Goal: Task Accomplishment & Management: Use online tool/utility

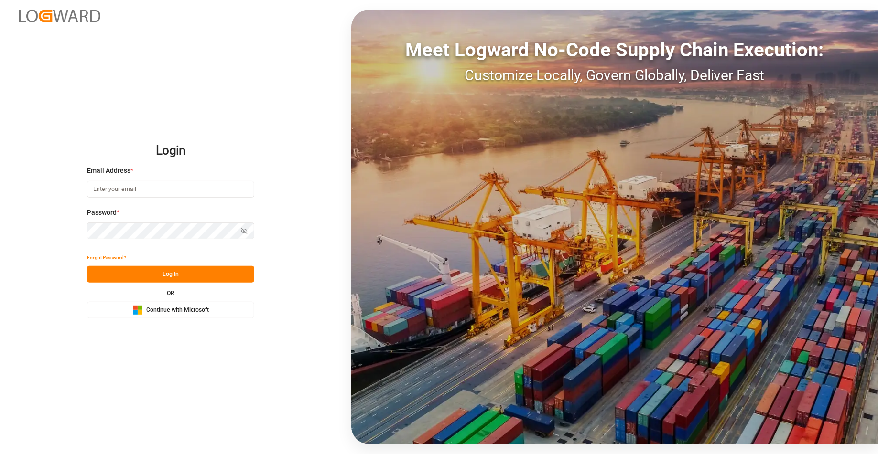
click at [231, 307] on button "Microsoft Logo Continue with Microsoft" at bounding box center [170, 310] width 167 height 17
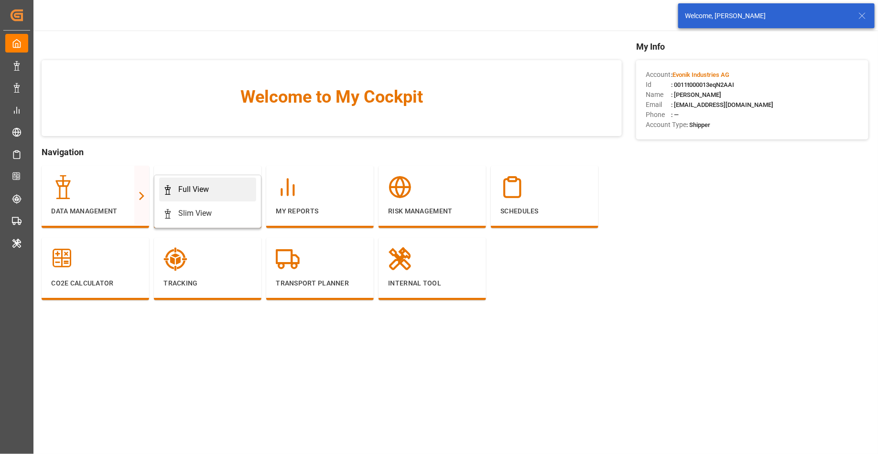
click at [182, 197] on link "Full View" at bounding box center [207, 190] width 97 height 24
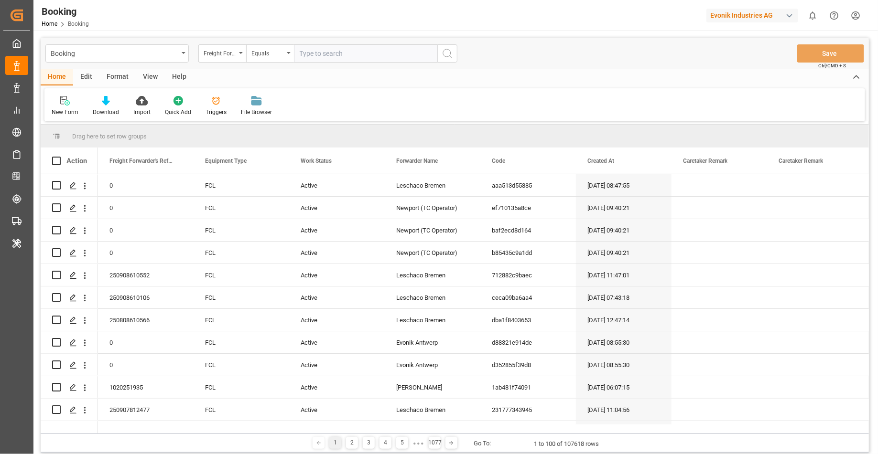
click at [114, 81] on div "Format" at bounding box center [117, 77] width 36 height 16
click at [61, 109] on div "Filter Rows" at bounding box center [66, 112] width 28 height 9
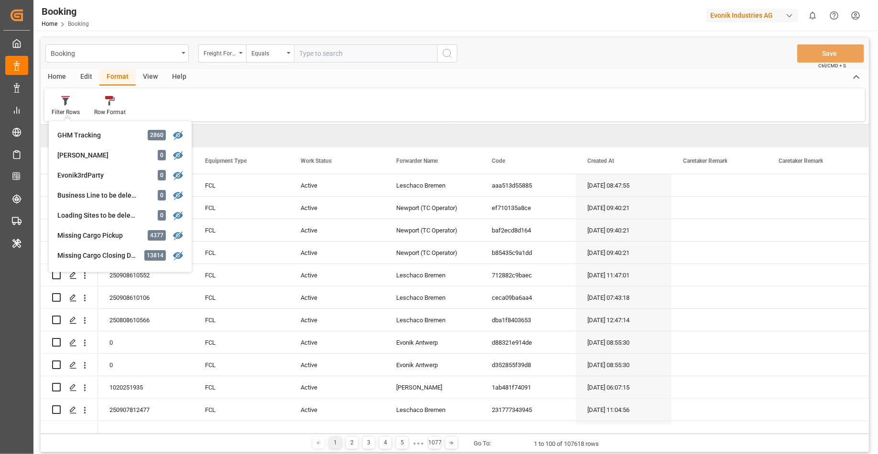
click at [440, 83] on div "Home Edit Format View Help" at bounding box center [455, 77] width 828 height 16
